Goal: Navigation & Orientation: Find specific page/section

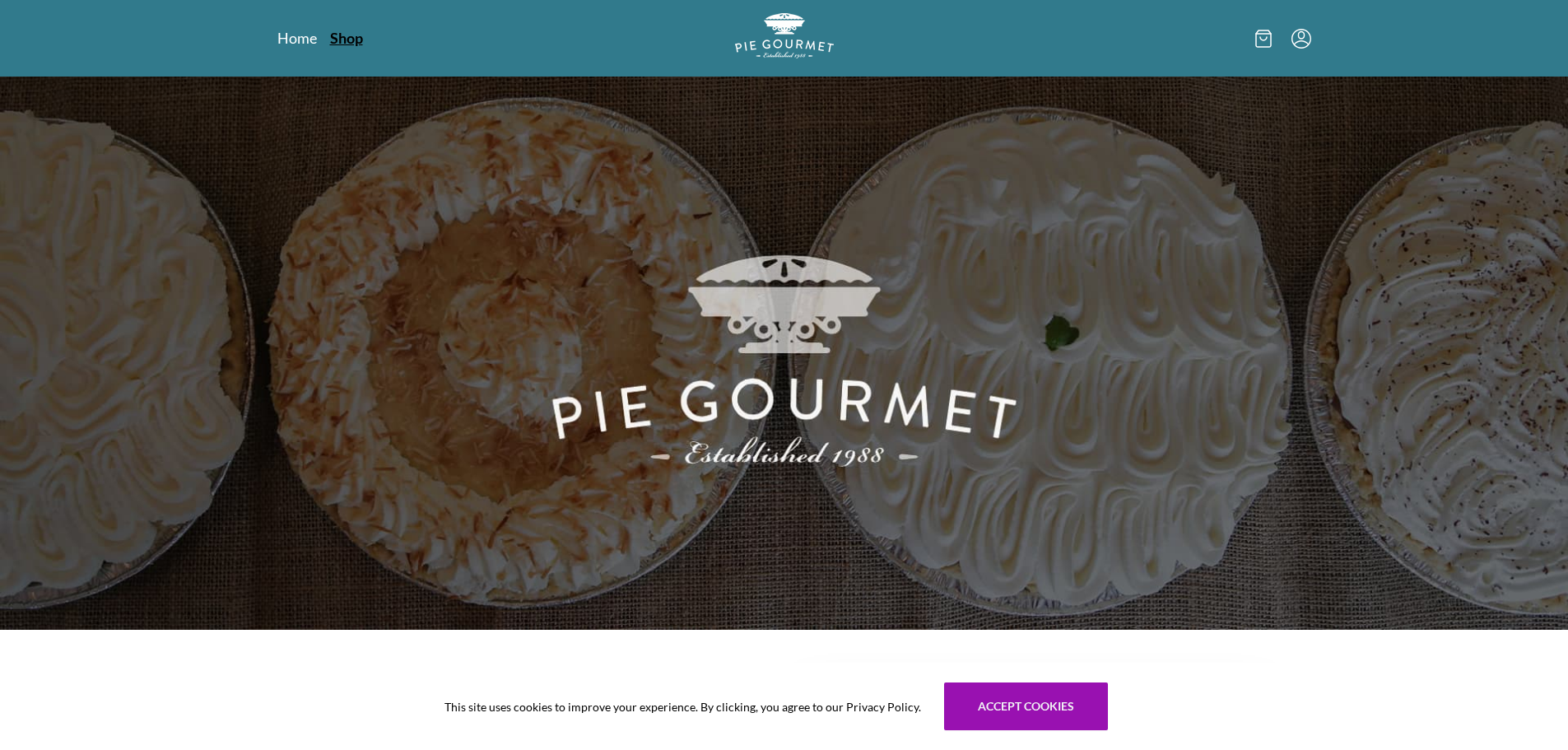
click at [344, 38] on link "Shop" at bounding box center [346, 38] width 33 height 20
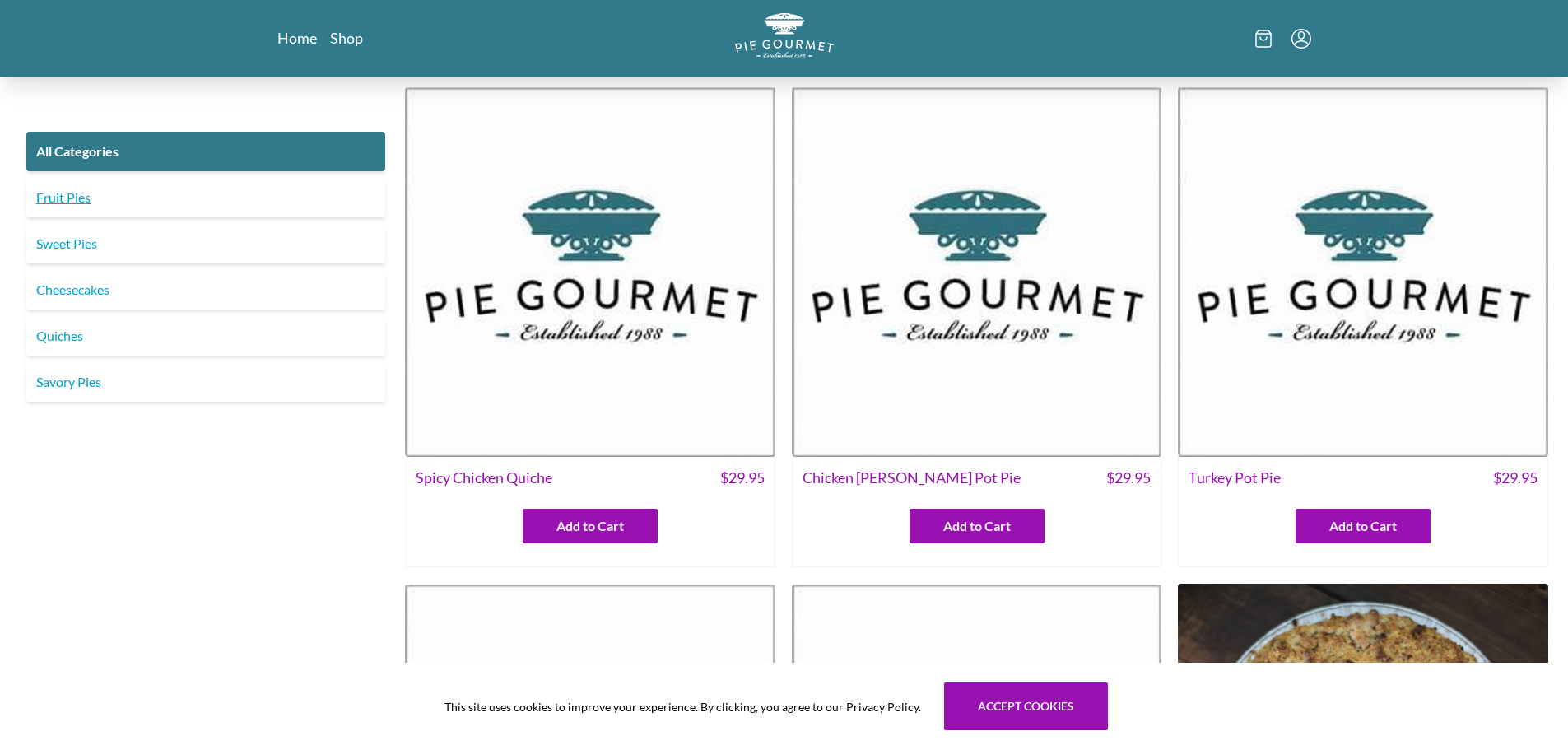
click at [89, 201] on link "Fruit Pies" at bounding box center [206, 197] width 359 height 39
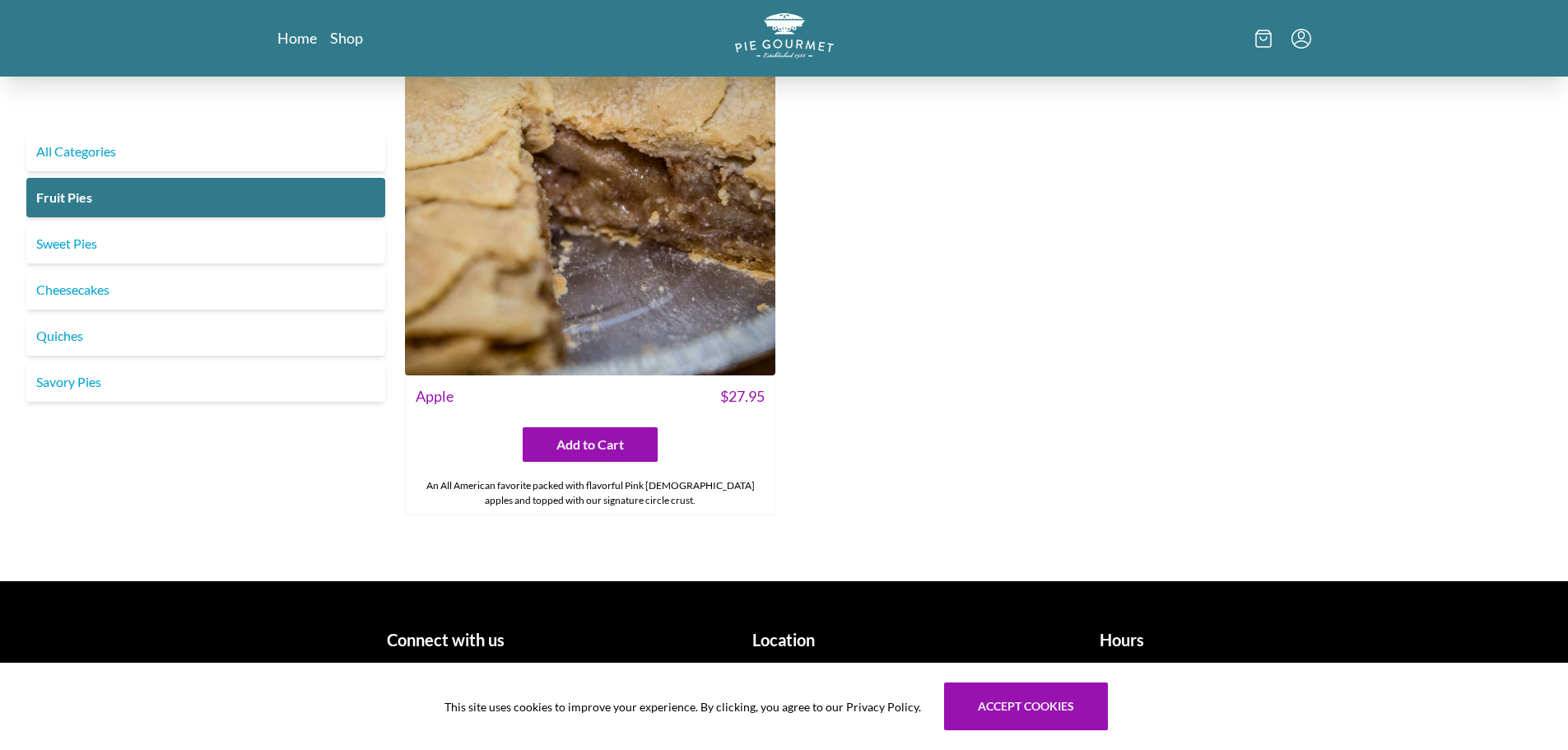
scroll to position [1753, 0]
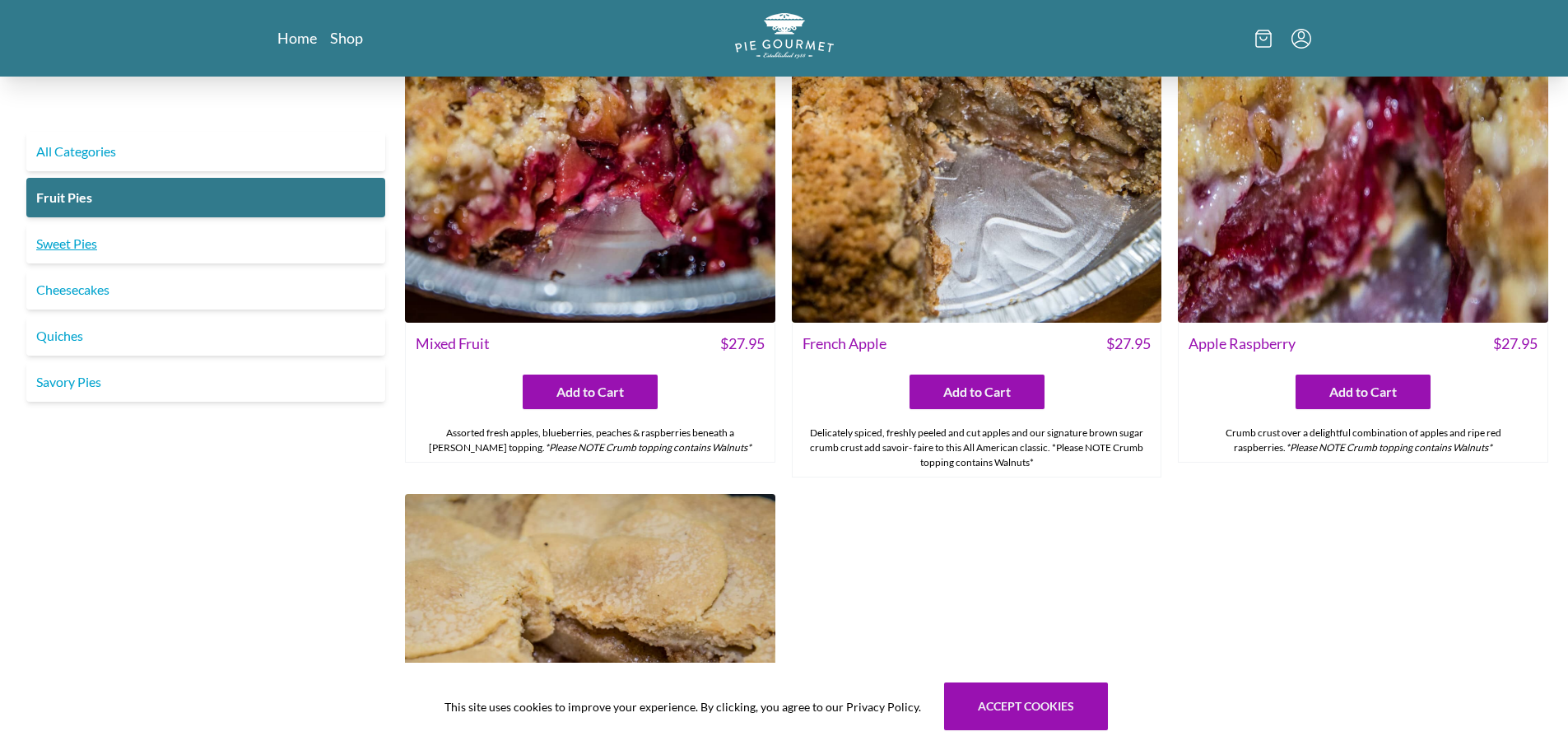
click at [85, 246] on link "Sweet Pies" at bounding box center [206, 243] width 359 height 39
